Goal: Find specific page/section: Find specific page/section

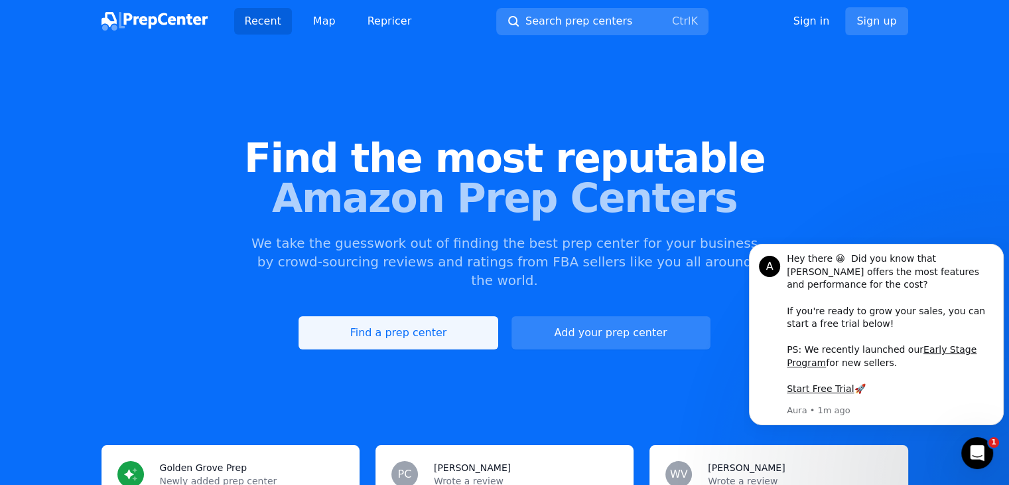
click at [388, 322] on link "Find a prep center" at bounding box center [398, 332] width 199 height 33
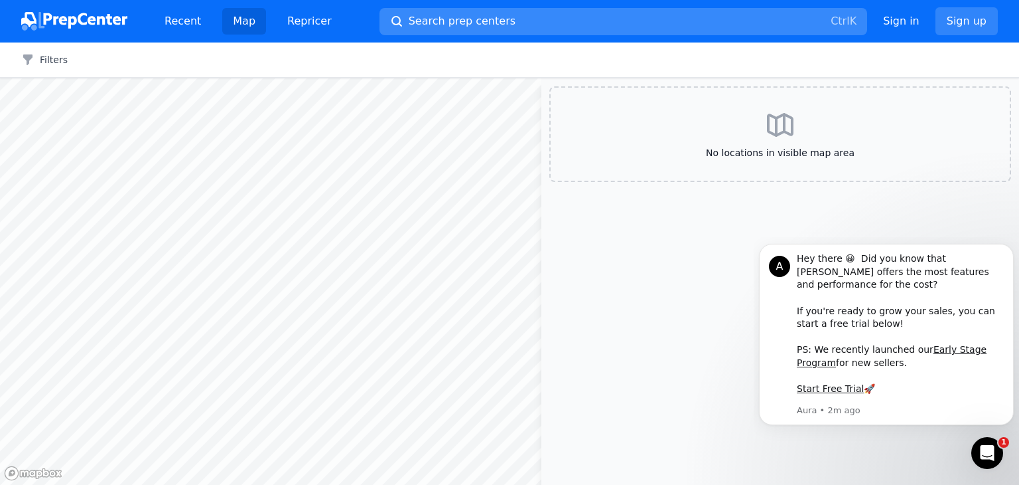
click at [473, 9] on button "Search prep centers Ctrl K" at bounding box center [624, 21] width 488 height 27
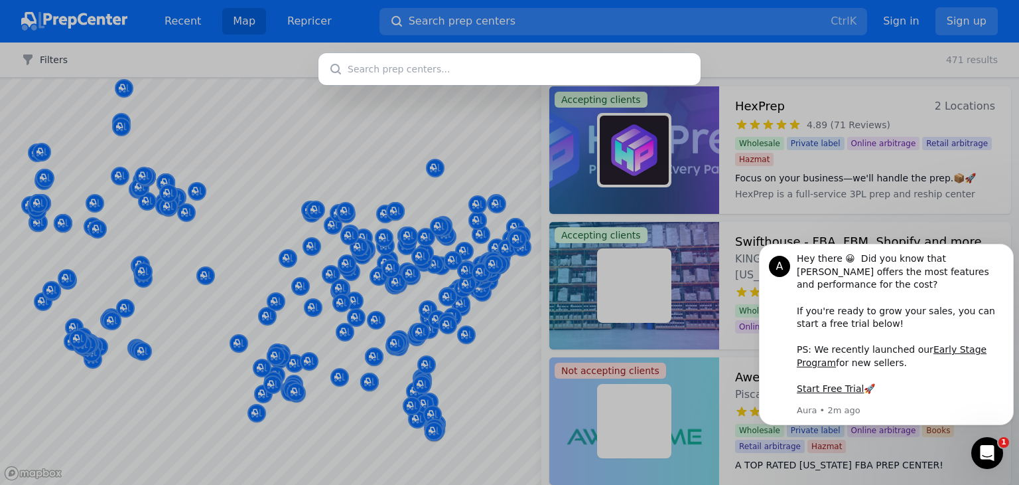
click at [433, 151] on div at bounding box center [509, 242] width 1019 height 485
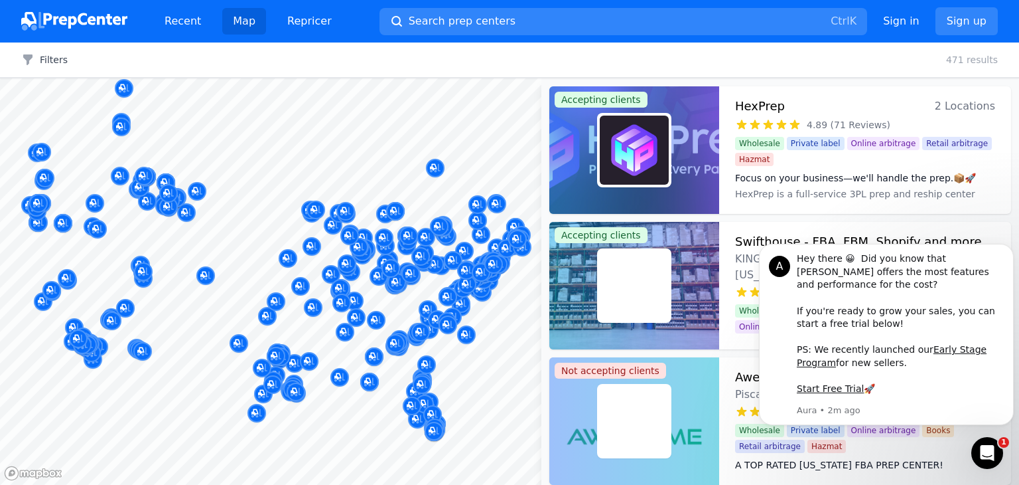
click at [437, 66] on div "Filters Clear all 471 results" at bounding box center [509, 59] width 1019 height 35
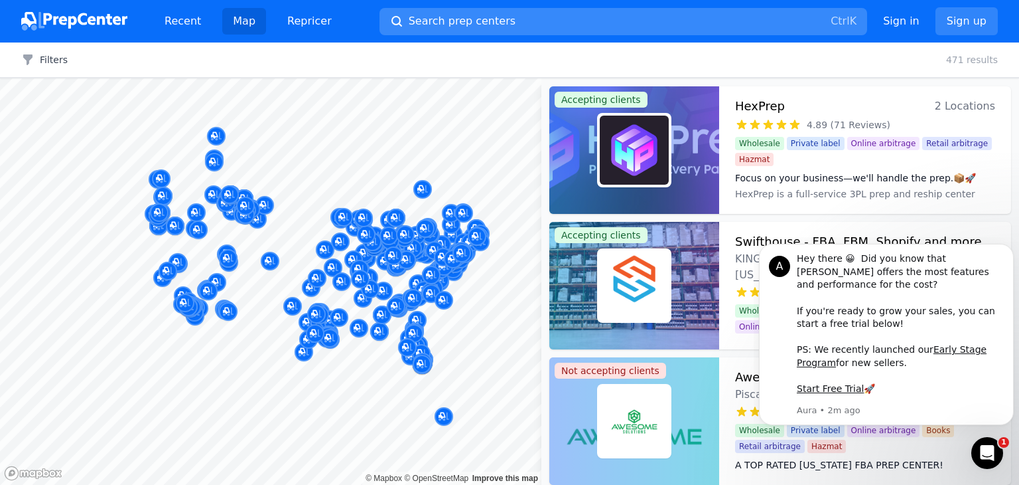
click at [429, 17] on span "Search prep centers" at bounding box center [462, 21] width 107 height 16
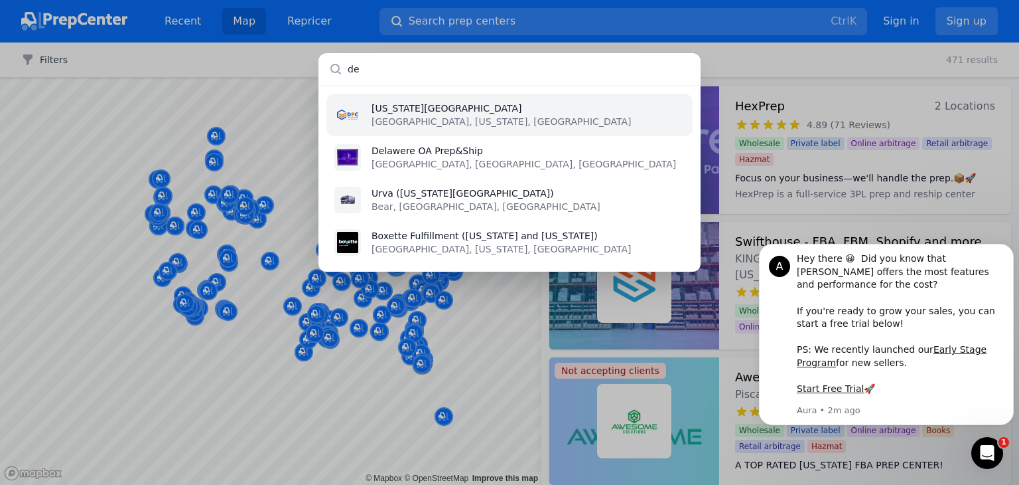
type input "d"
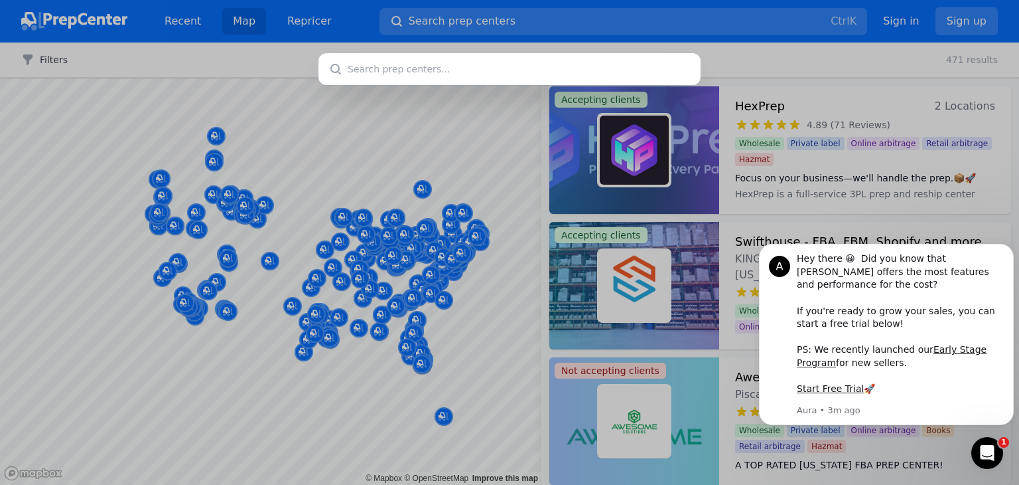
click at [510, 68] on input "text" at bounding box center [510, 69] width 382 height 32
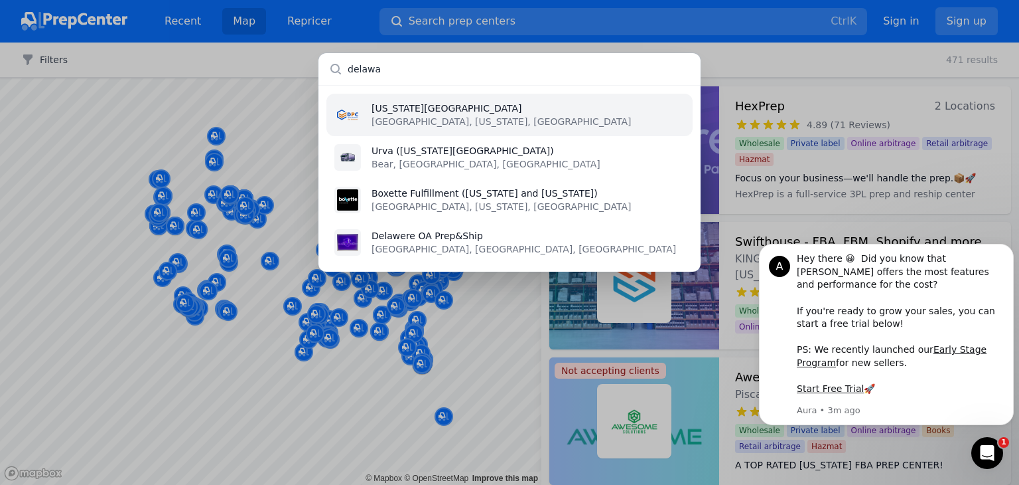
type input "delawa"
click at [445, 108] on p "[US_STATE][GEOGRAPHIC_DATA]" at bounding box center [502, 108] width 260 height 13
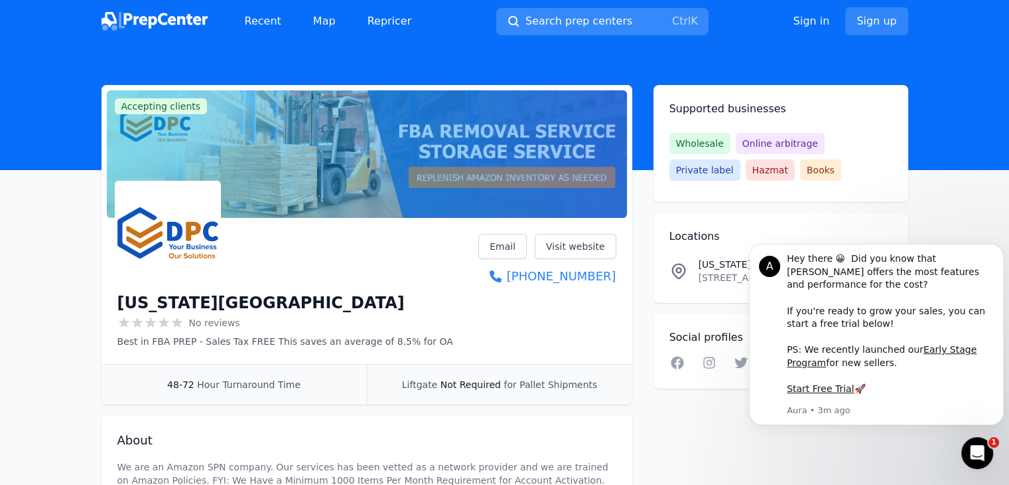
click at [563, 21] on span "Search prep centers" at bounding box center [579, 21] width 107 height 16
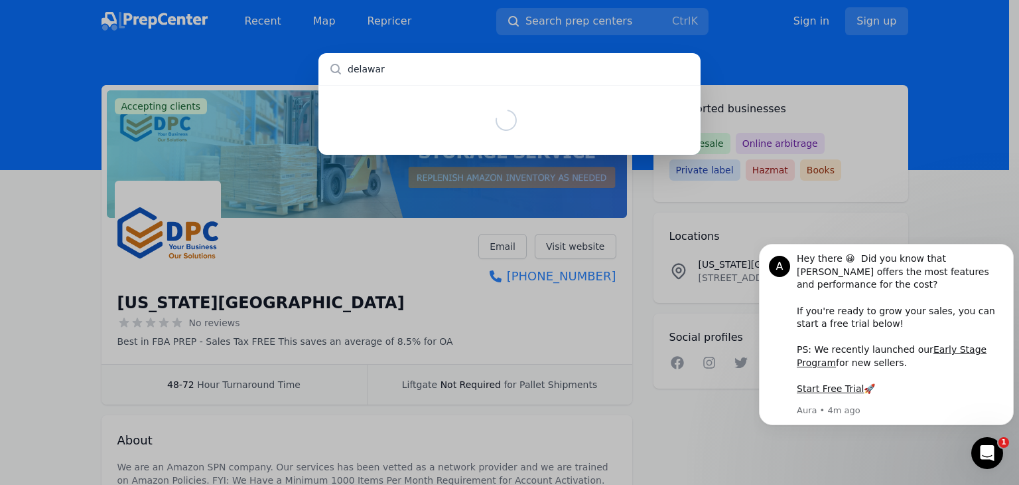
type input "[US_STATE]"
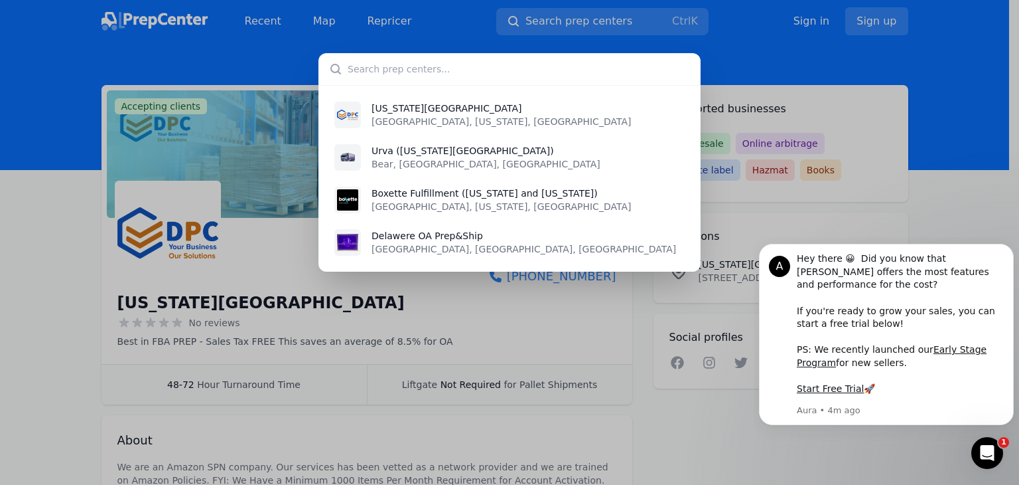
click at [534, 68] on input "text" at bounding box center [510, 69] width 382 height 32
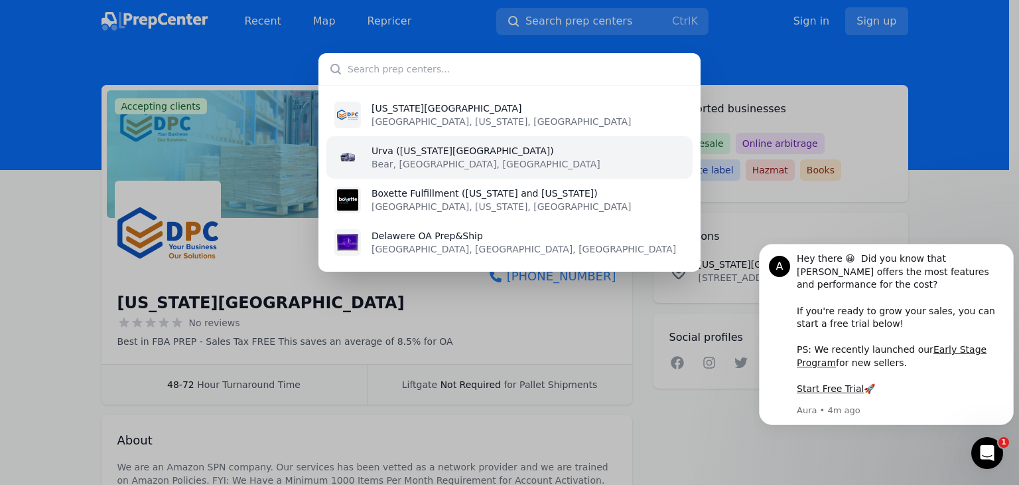
click at [467, 163] on p "Bear, [GEOGRAPHIC_DATA], [GEOGRAPHIC_DATA]" at bounding box center [486, 163] width 229 height 13
